Goal: Information Seeking & Learning: Find specific fact

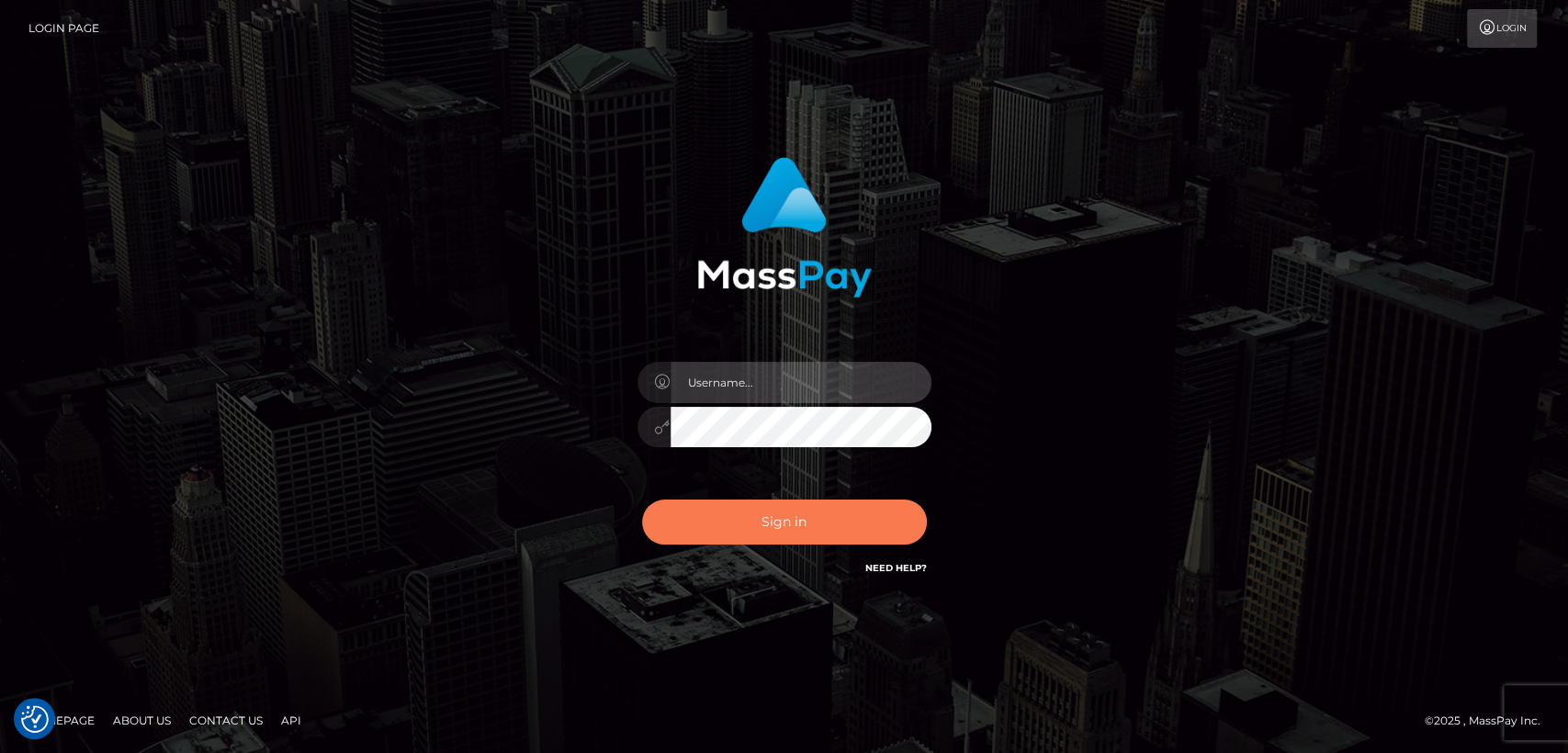
type input "nt.es"
click at [883, 513] on button "Sign in" at bounding box center [784, 522] width 285 height 45
type input "nt.es"
click at [883, 513] on button "Sign in" at bounding box center [784, 522] width 285 height 45
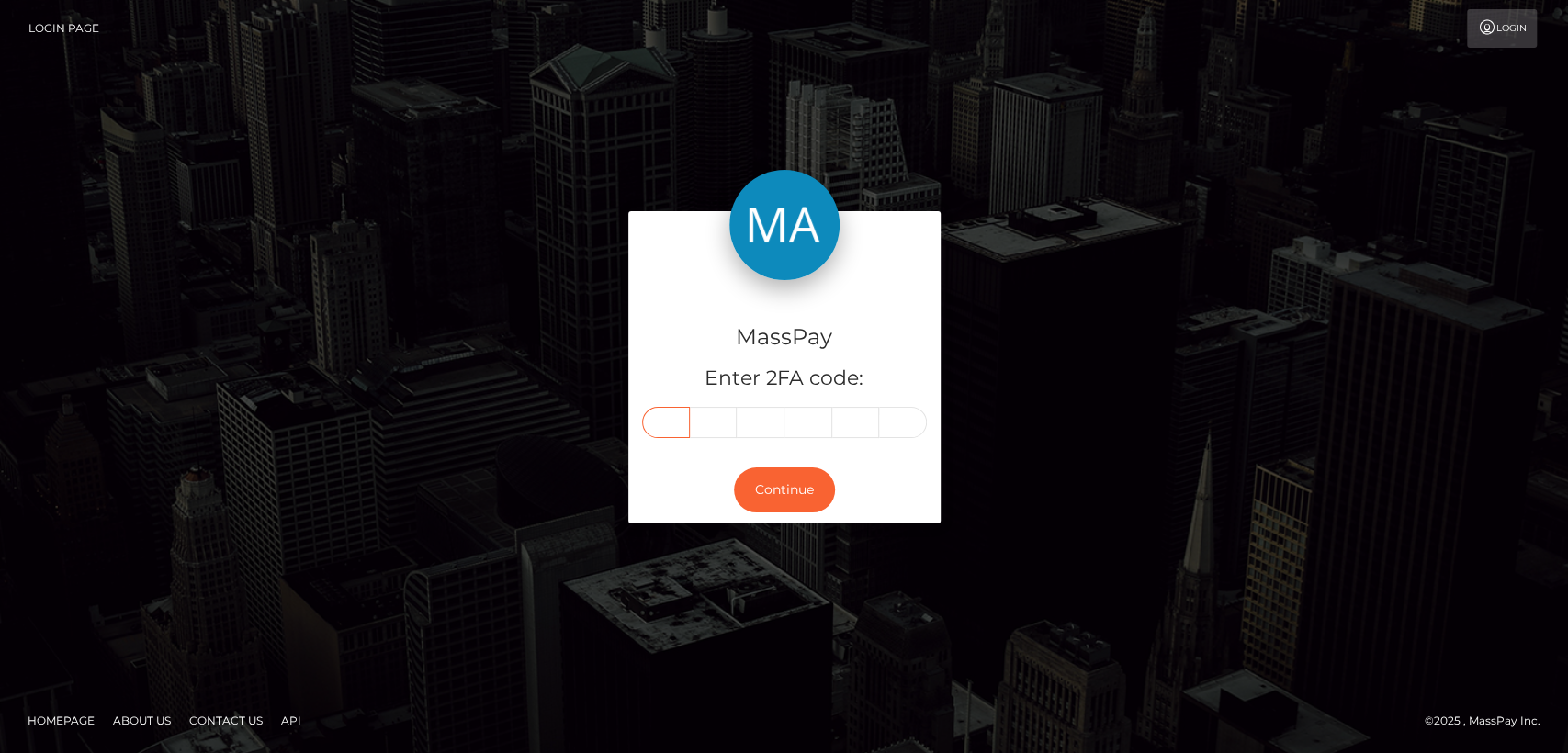
paste input "9"
type input "9"
type input "7"
type input "5"
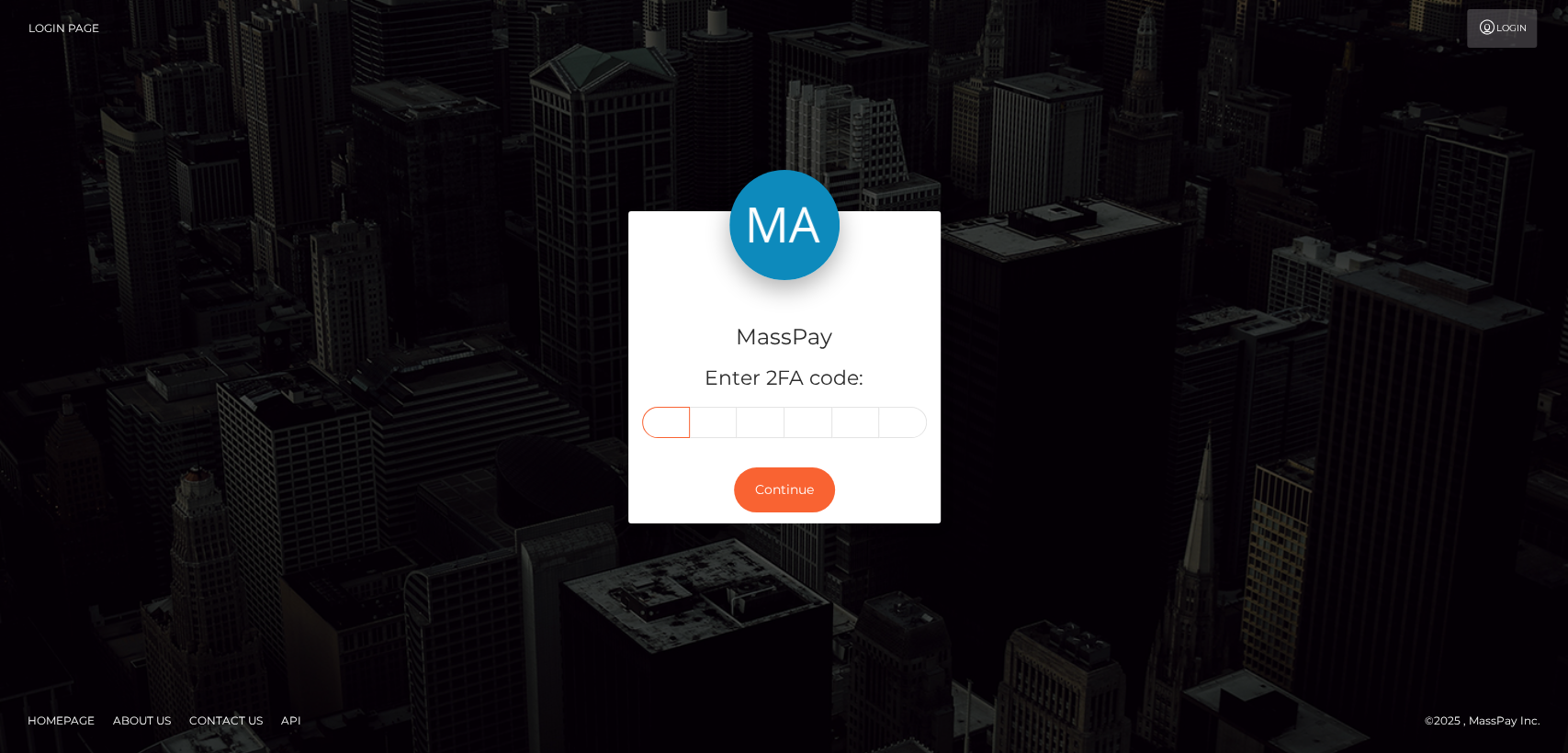
type input "9"
type input "8"
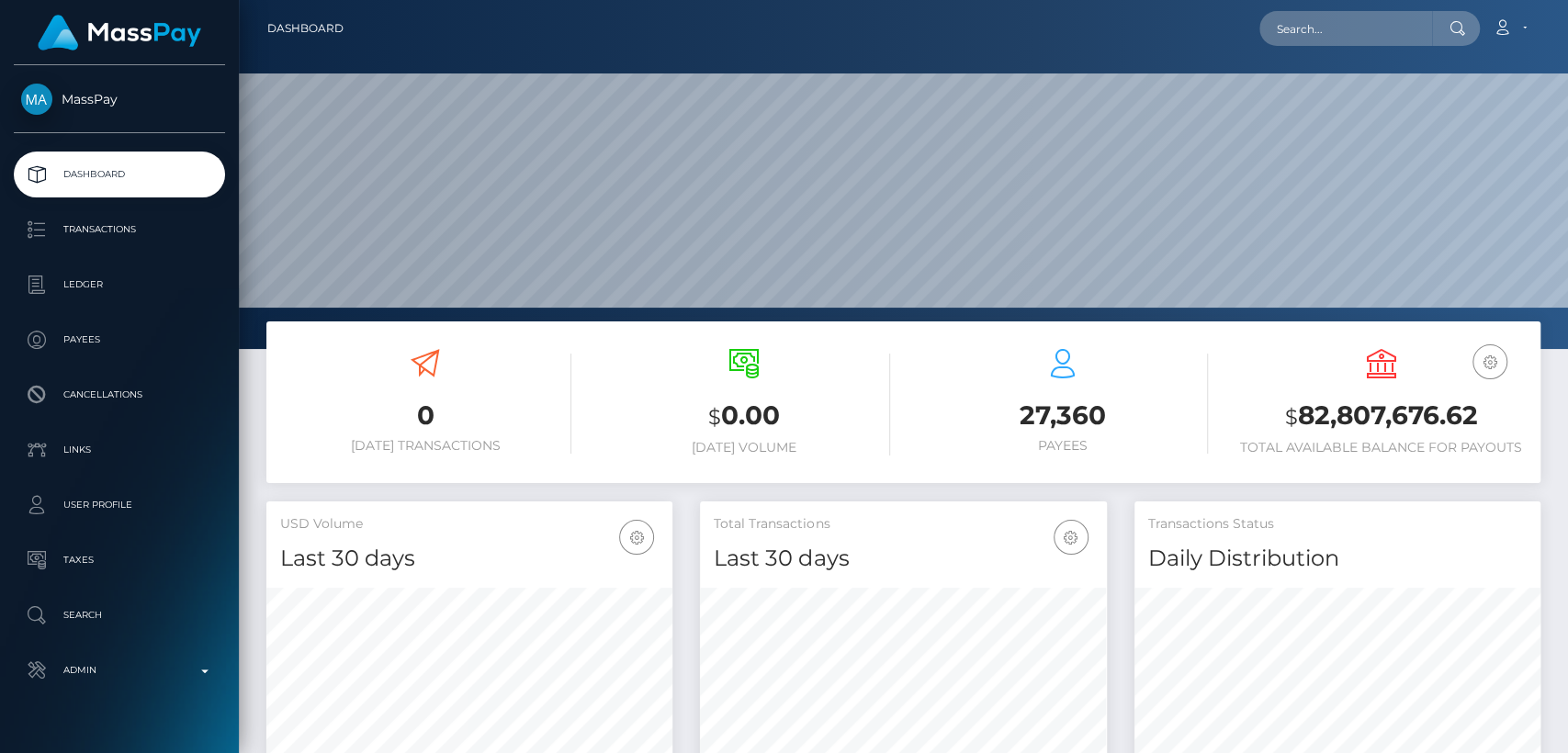
scroll to position [324, 406]
click at [1313, 30] on input "text" at bounding box center [1345, 29] width 173 height 35
paste input "helpdesk@morepaymentevolution.com"
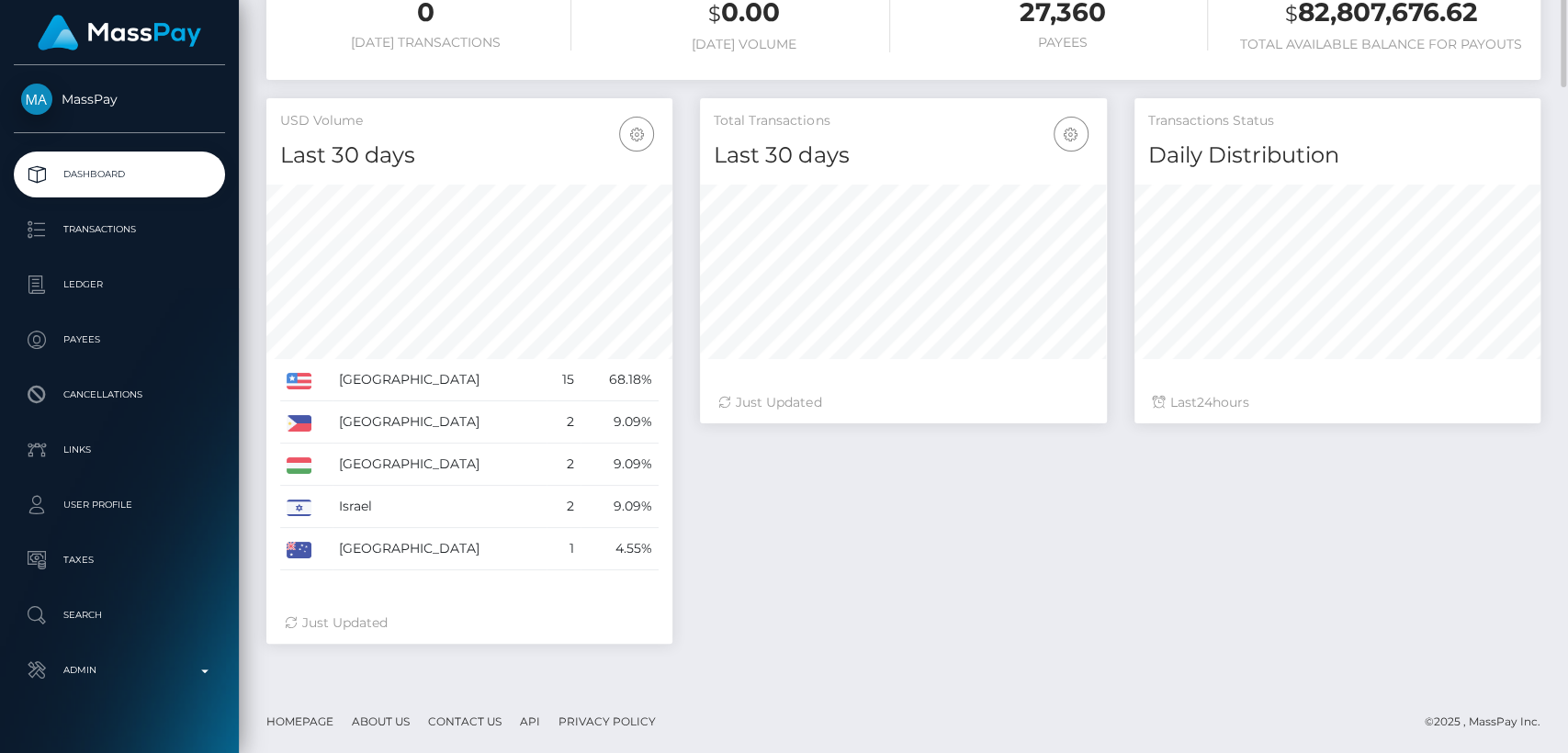
scroll to position [0, 0]
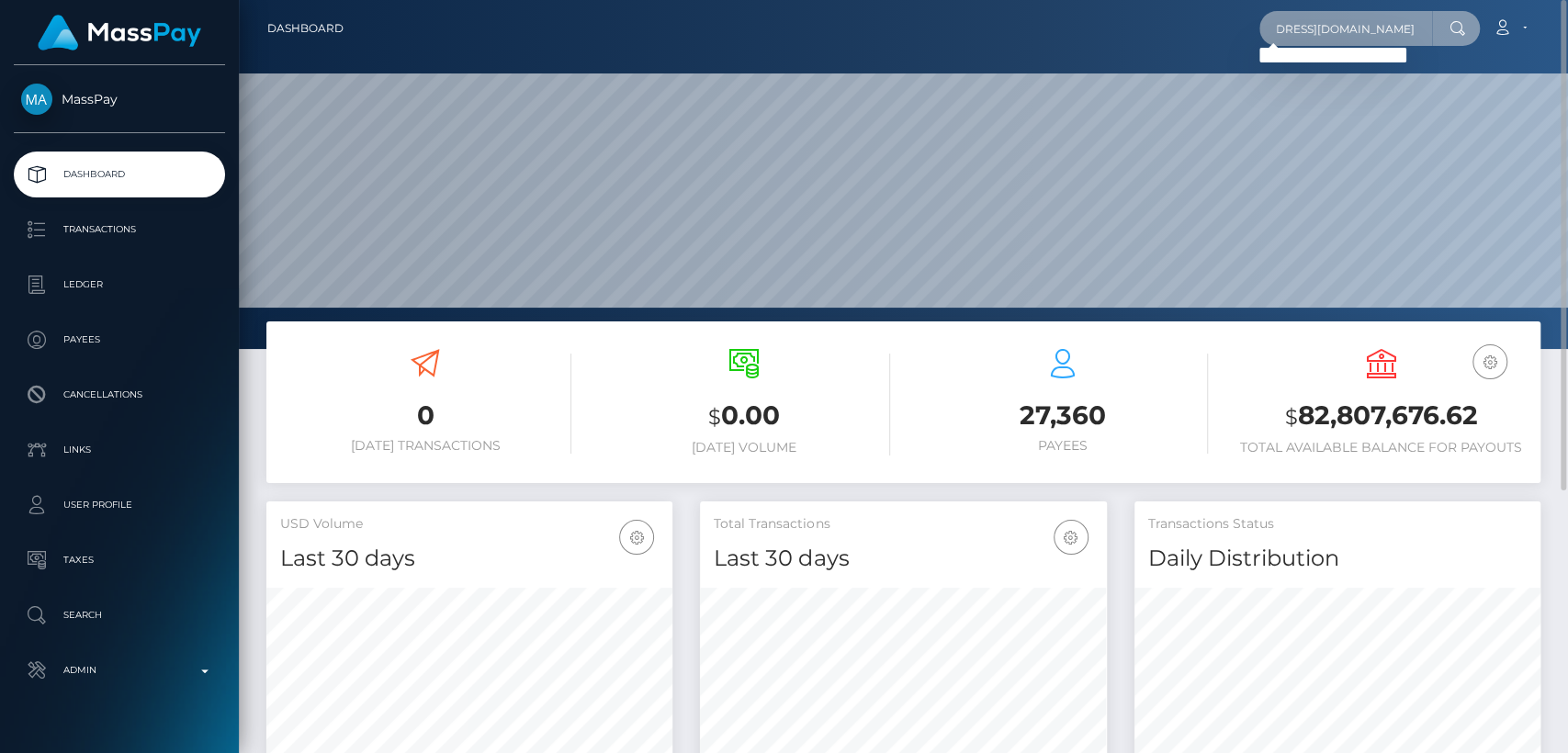
click at [1327, 34] on input "helpdesk@morepaymentevolution.com" at bounding box center [1345, 29] width 173 height 35
click at [1324, 35] on input "helpdesk@morepaymentevolution.com" at bounding box center [1345, 29] width 173 height 35
click at [1323, 35] on input "helpdesk@morepaymentevolution.com" at bounding box center [1345, 29] width 173 height 35
click at [1322, 38] on input "helpdesk@morepaymentevolution.com" at bounding box center [1345, 29] width 173 height 35
click at [1322, 42] on input "helpdesk@morepaymentevolution.com" at bounding box center [1345, 29] width 173 height 35
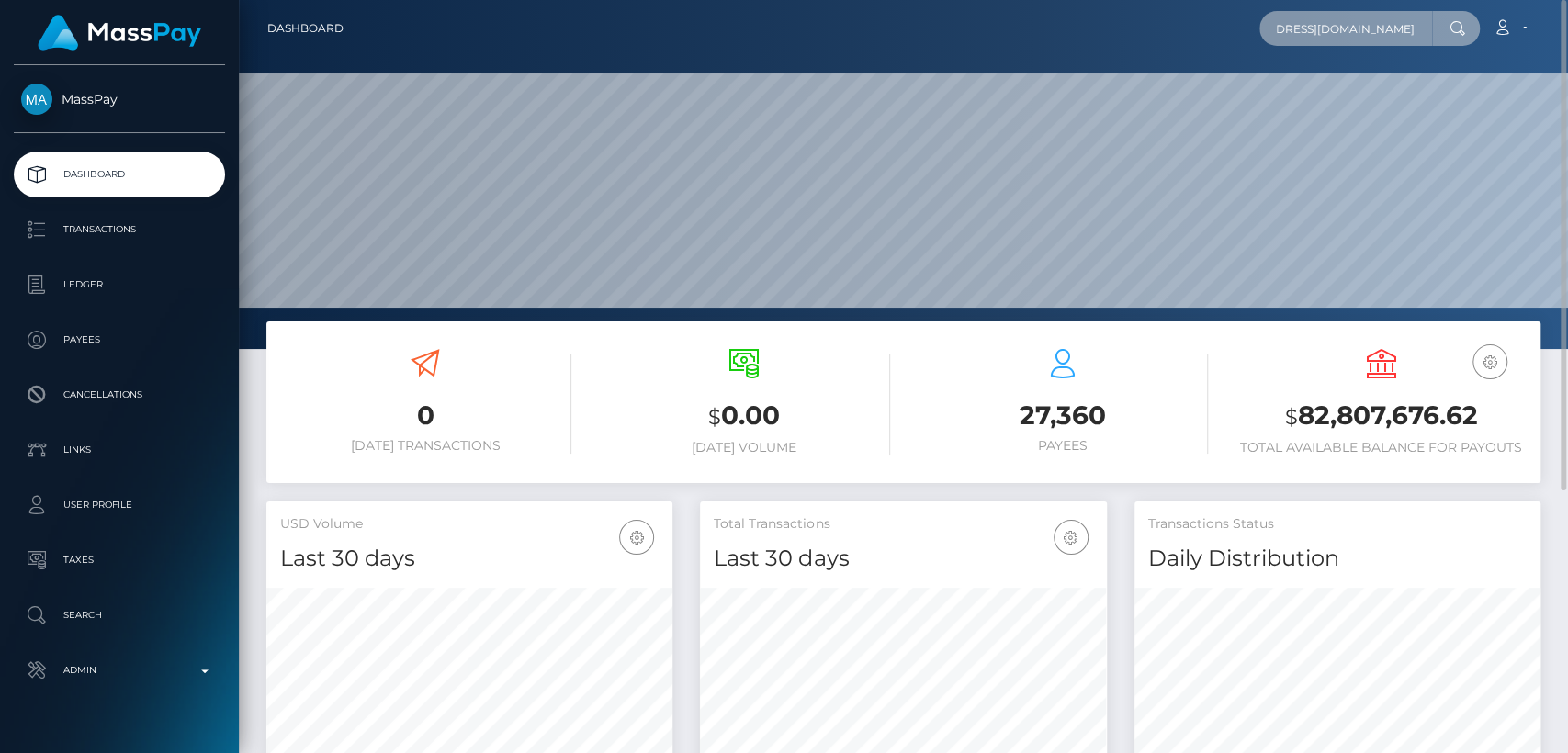
click at [1322, 45] on input "helpdesk@morepaymentevolution.com" at bounding box center [1345, 29] width 173 height 35
drag, startPoint x: 1411, startPoint y: 21, endPoint x: 1205, endPoint y: 38, distance: 206.7
click at [1205, 38] on div "helpdesk@.com Loading... Loading... Account Edit Profile Logout" at bounding box center [949, 29] width 1181 height 38
paste input "morepaymentevolution"
type input "helpdesk@morepaymentevolution.com"
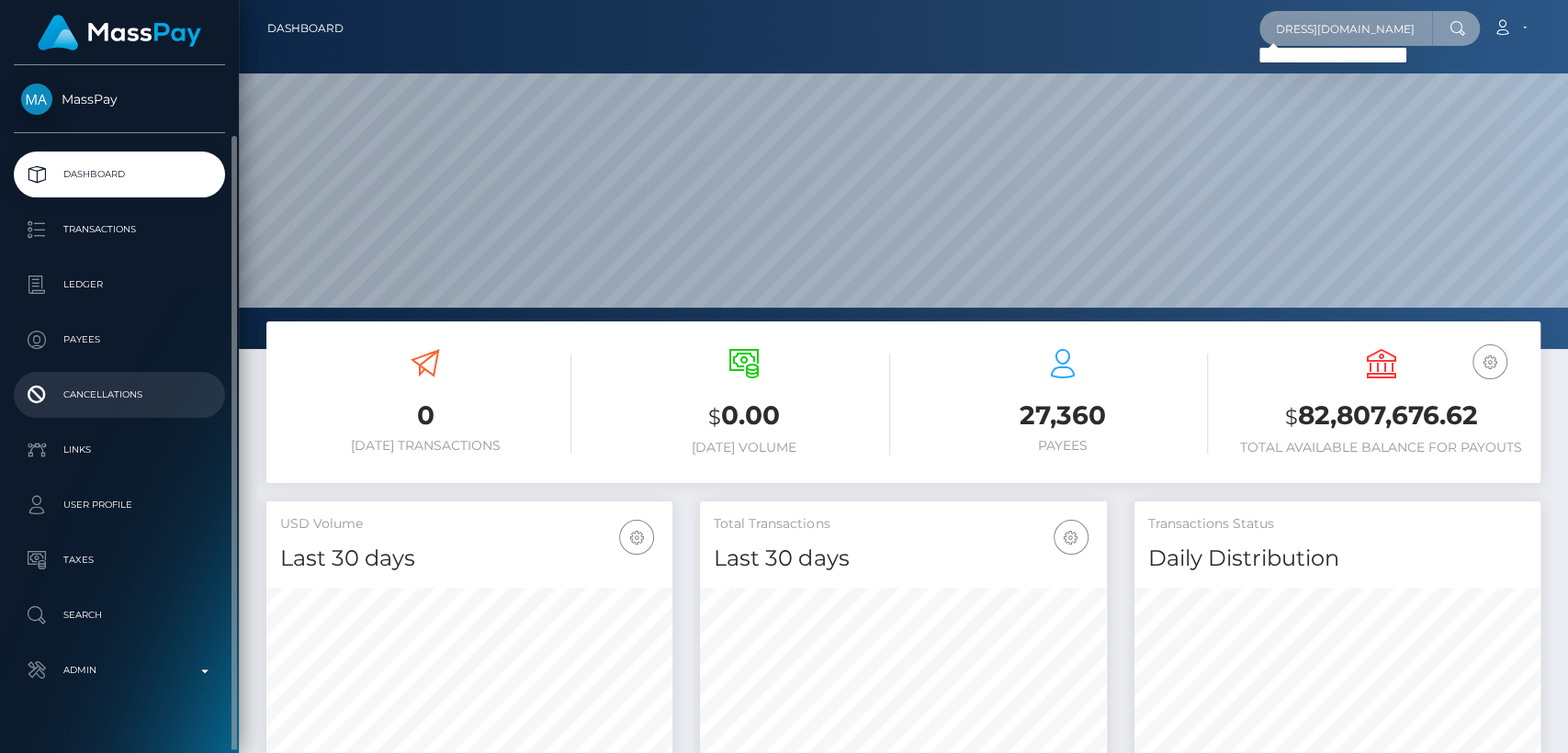
scroll to position [35, 0]
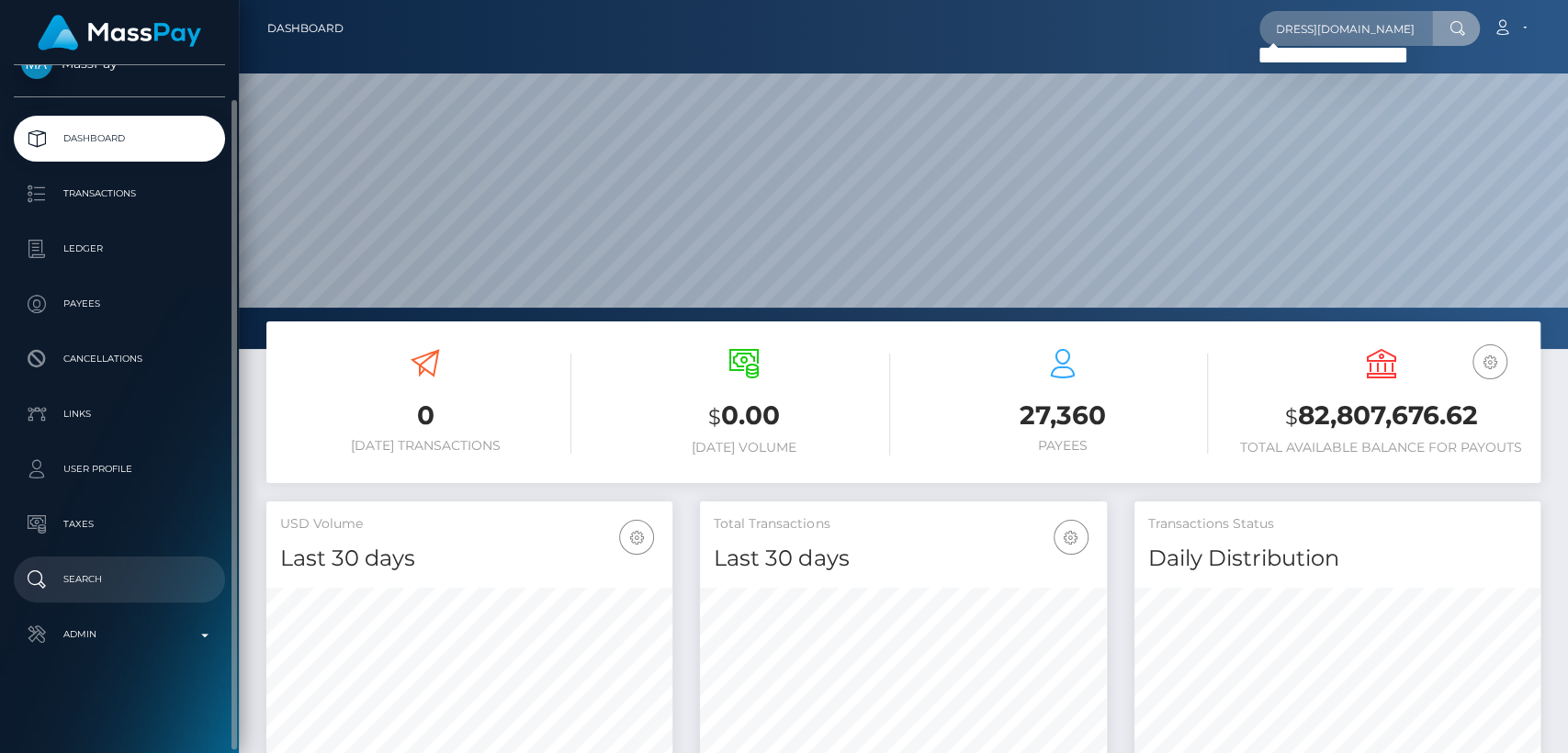
click at [39, 567] on p "Search" at bounding box center [119, 579] width 197 height 28
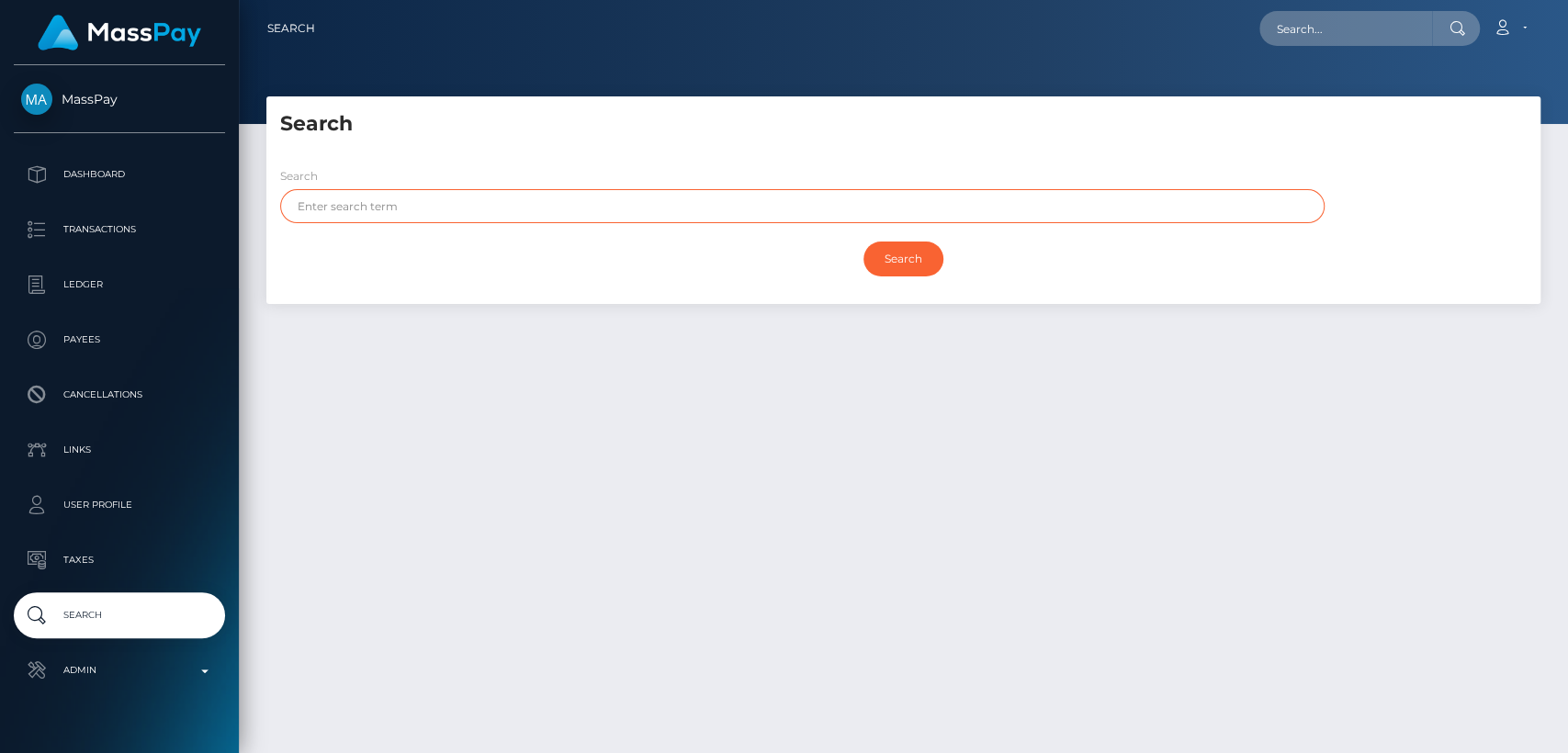
click at [569, 207] on input "text" at bounding box center [802, 206] width 1044 height 34
paste input "Equipo"
type input "Equipo"
click at [863, 242] on input "Search" at bounding box center [903, 259] width 80 height 35
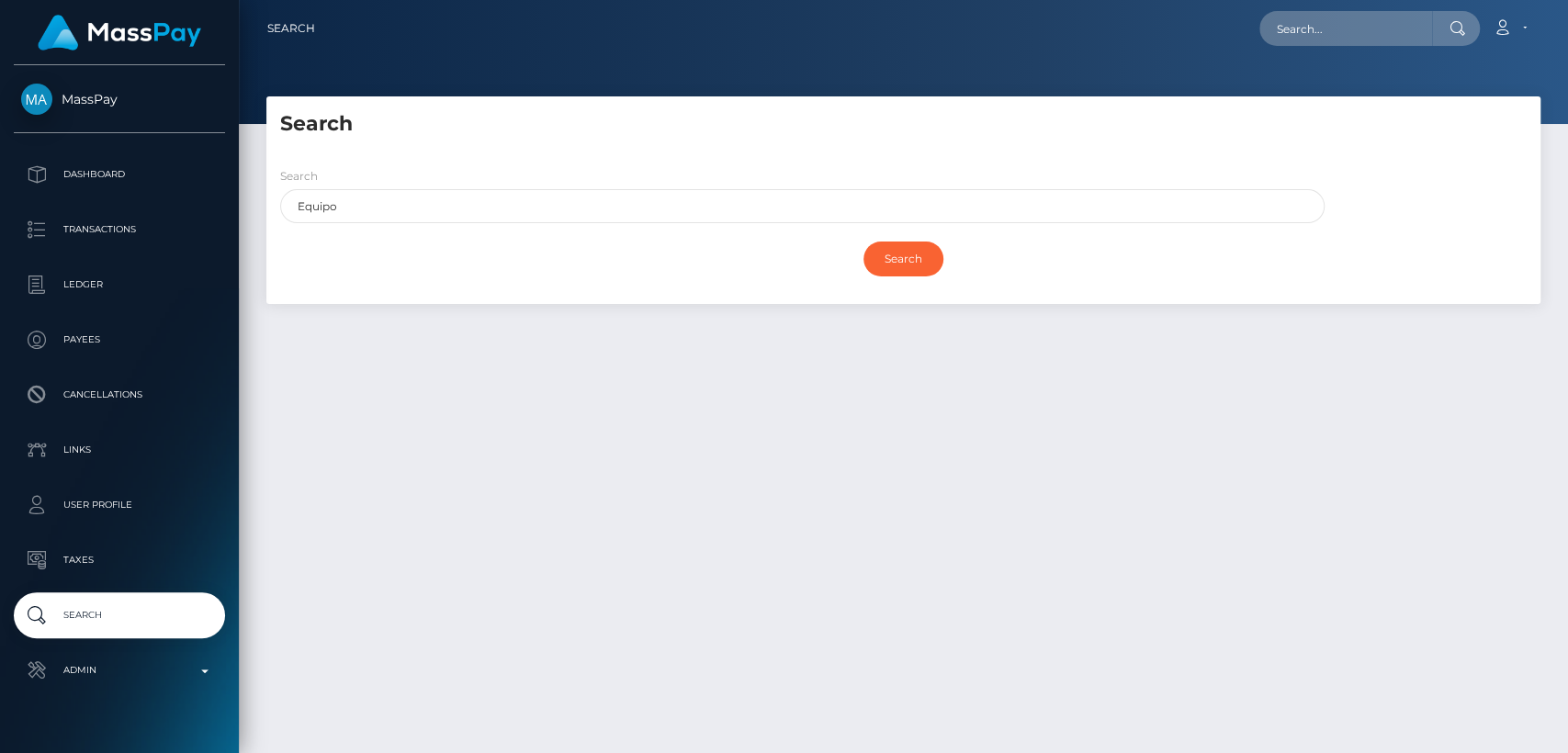
drag, startPoint x: 417, startPoint y: 249, endPoint x: 453, endPoint y: 229, distance: 41.2
click at [417, 250] on div "Search" at bounding box center [903, 259] width 1246 height 54
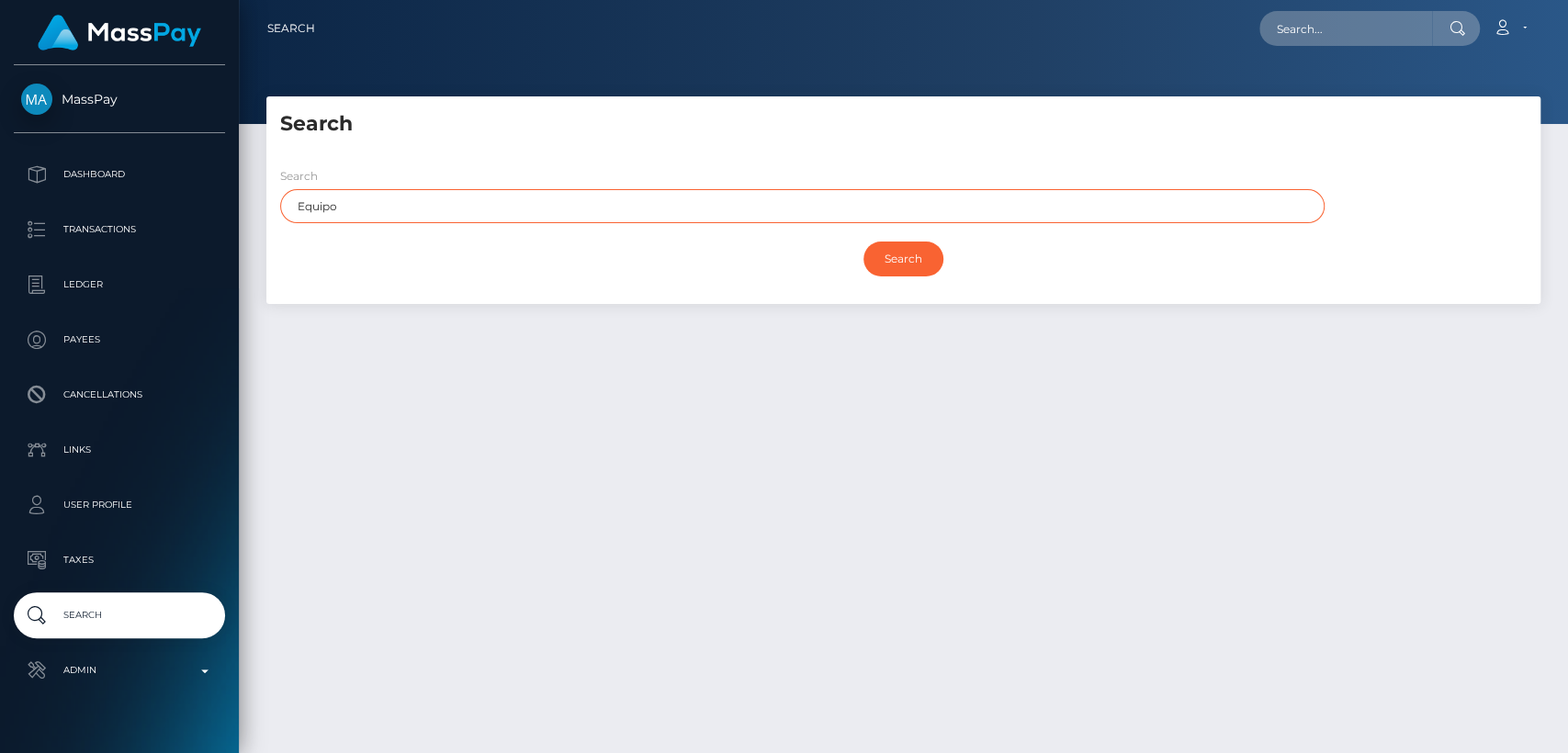
click at [463, 216] on input "Equipo" at bounding box center [802, 206] width 1044 height 34
click at [464, 210] on input "Equipo" at bounding box center [802, 206] width 1044 height 34
click at [863, 242] on input "Search" at bounding box center [903, 259] width 80 height 35
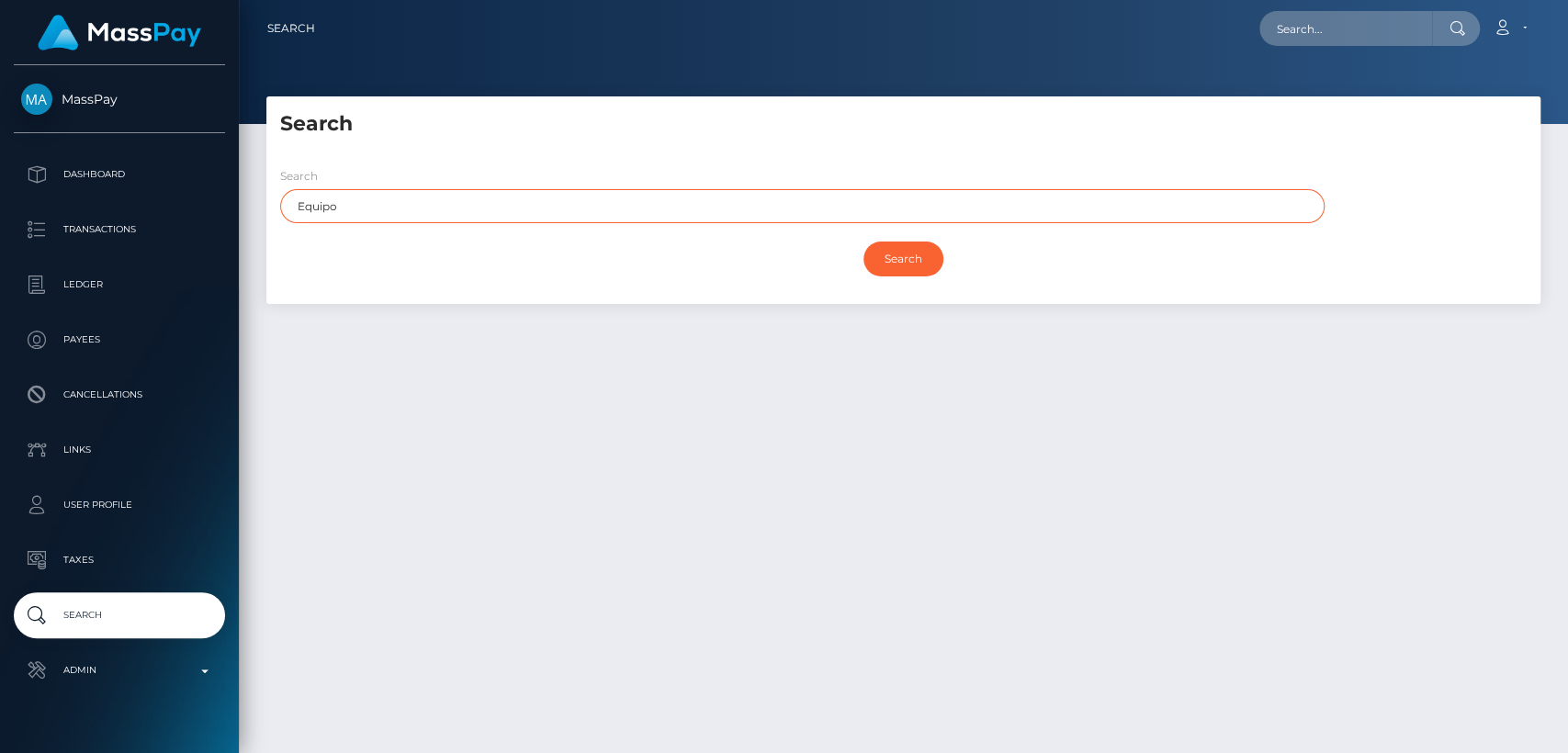
click at [863, 242] on input "Search" at bounding box center [903, 259] width 80 height 35
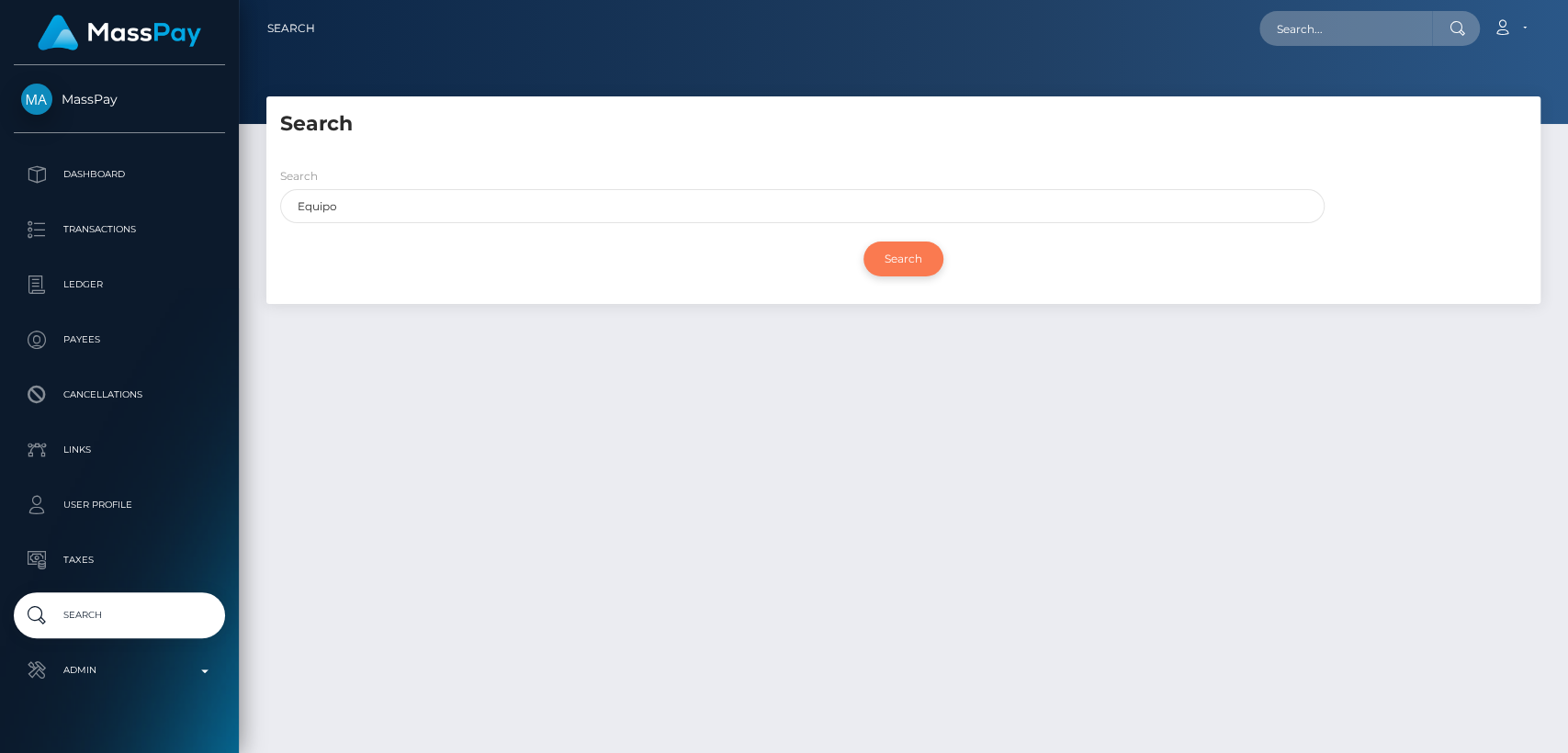
click at [919, 273] on input "Search" at bounding box center [903, 259] width 80 height 35
click at [896, 250] on input "Search" at bounding box center [903, 259] width 80 height 35
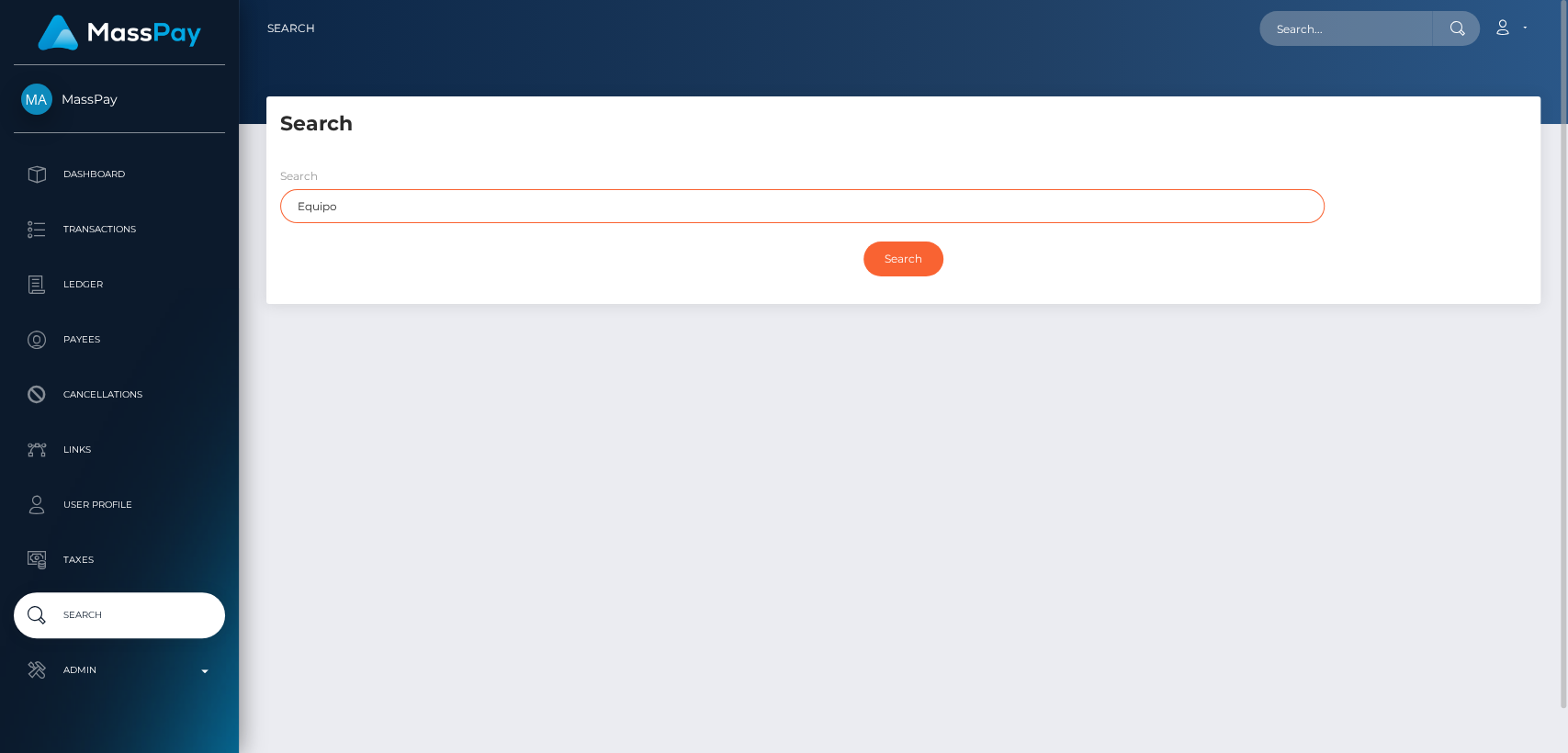
click at [370, 210] on input "Equipo" at bounding box center [802, 206] width 1044 height 34
click at [863, 242] on input "Search" at bounding box center [903, 259] width 80 height 35
